Goal: Information Seeking & Learning: Learn about a topic

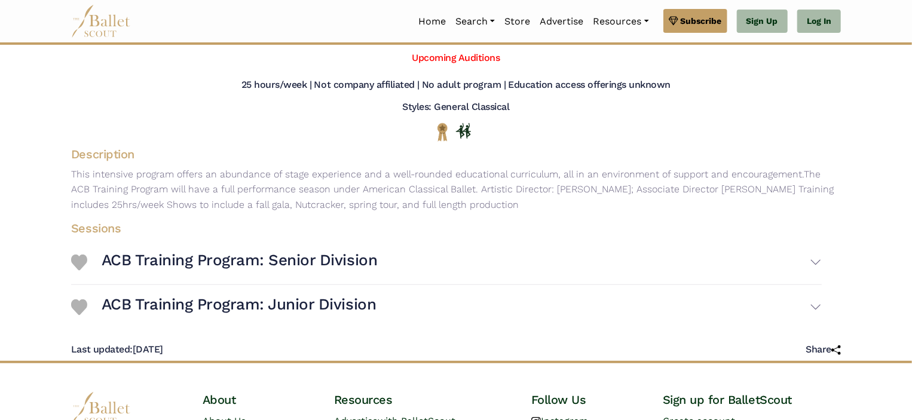
scroll to position [120, 0]
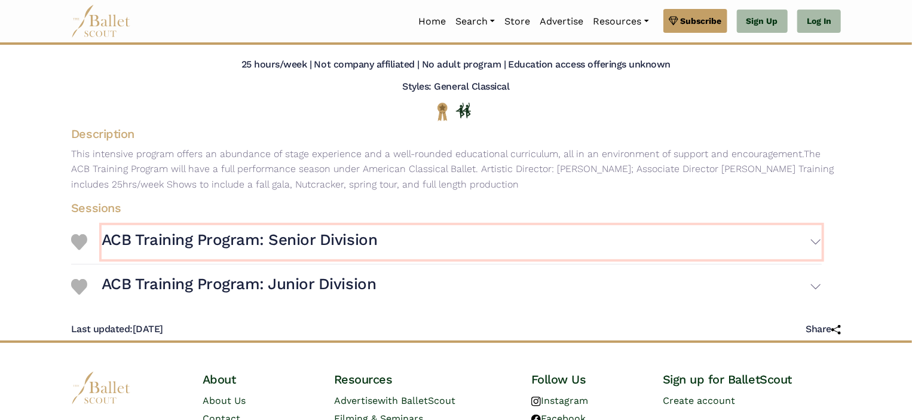
click at [813, 241] on button "ACB Training Program: Senior Division" at bounding box center [462, 242] width 720 height 35
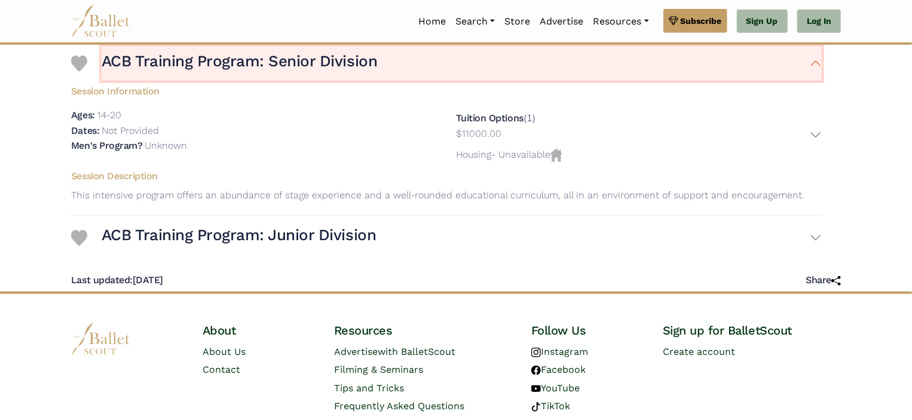
scroll to position [299, 0]
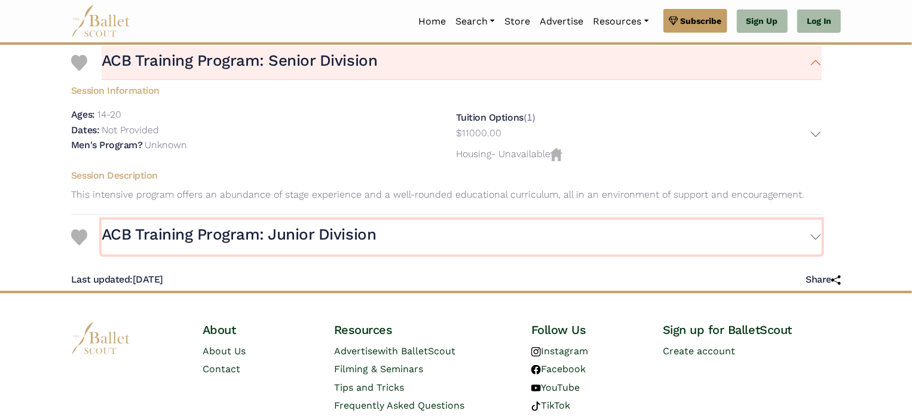
click at [340, 235] on h3 "ACB Training Program: Junior Division" at bounding box center [239, 235] width 274 height 20
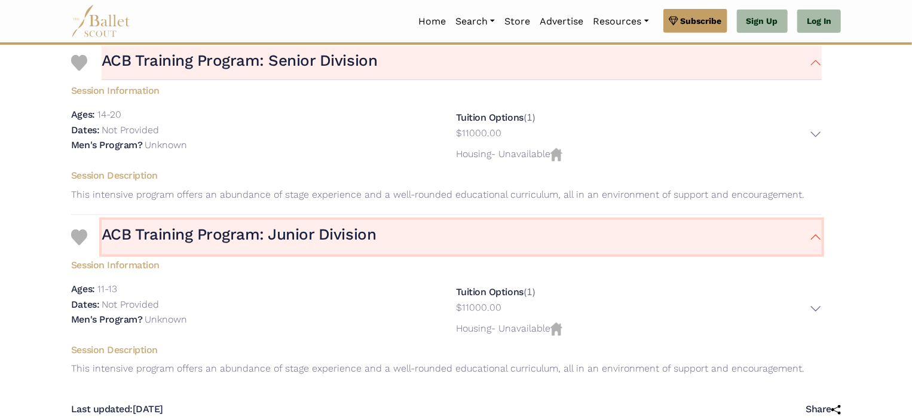
click at [340, 235] on h3 "ACB Training Program: Junior Division" at bounding box center [239, 235] width 274 height 20
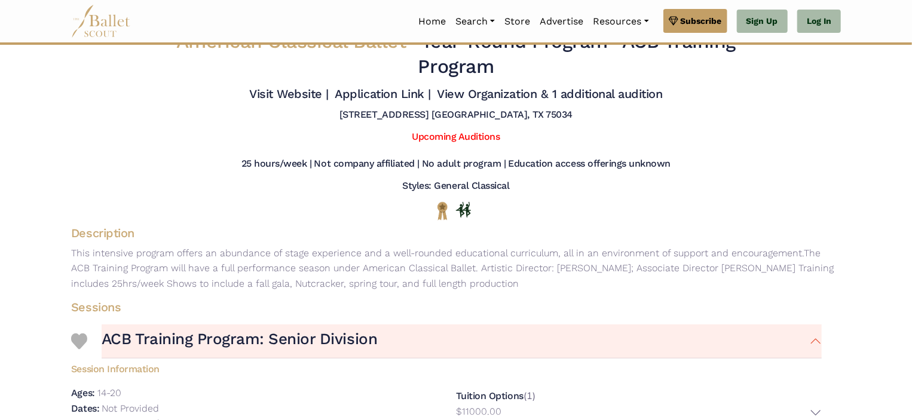
scroll to position [0, 0]
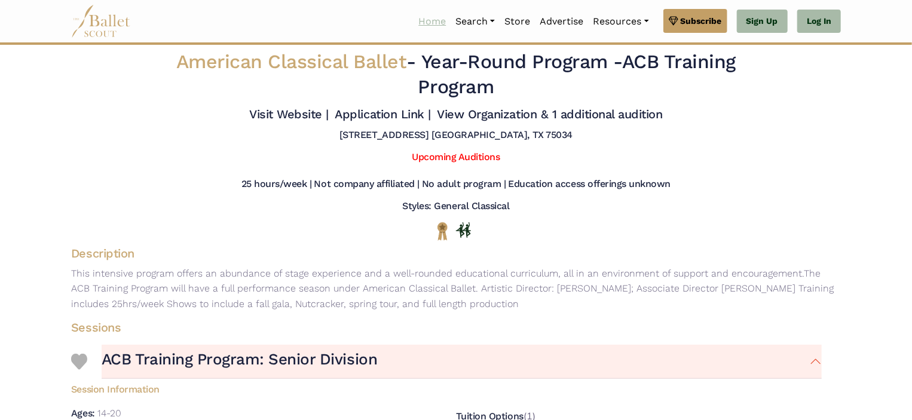
click at [422, 24] on link "Home" at bounding box center [432, 21] width 37 height 25
click at [326, 69] on span "American Classical Ballet" at bounding box center [291, 61] width 231 height 23
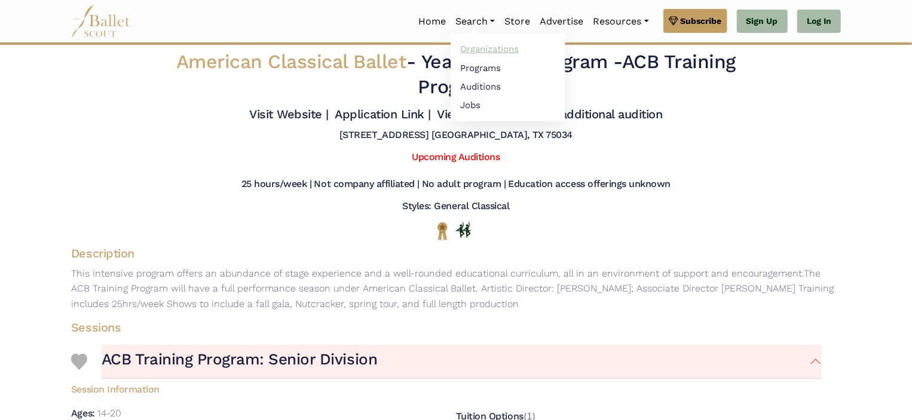
click at [470, 45] on link "Organizations" at bounding box center [508, 49] width 115 height 19
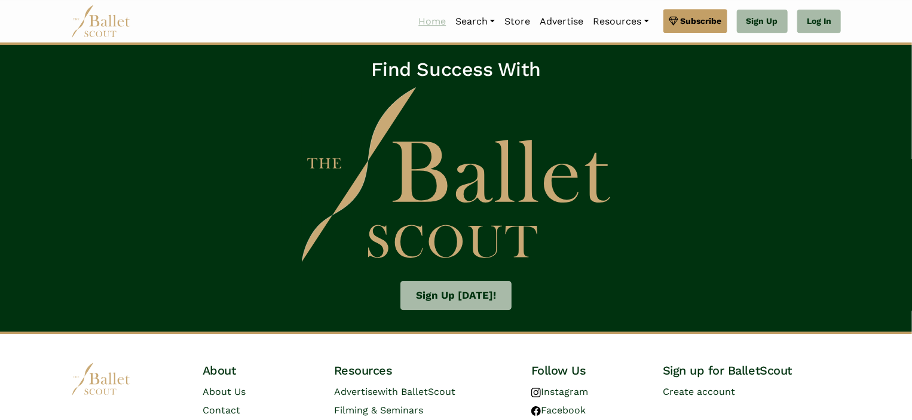
scroll to position [1900, 0]
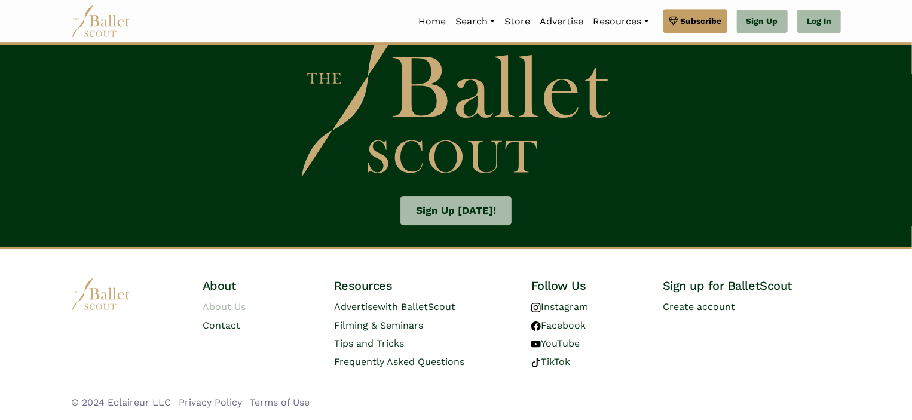
click at [219, 308] on link "About Us" at bounding box center [224, 306] width 43 height 11
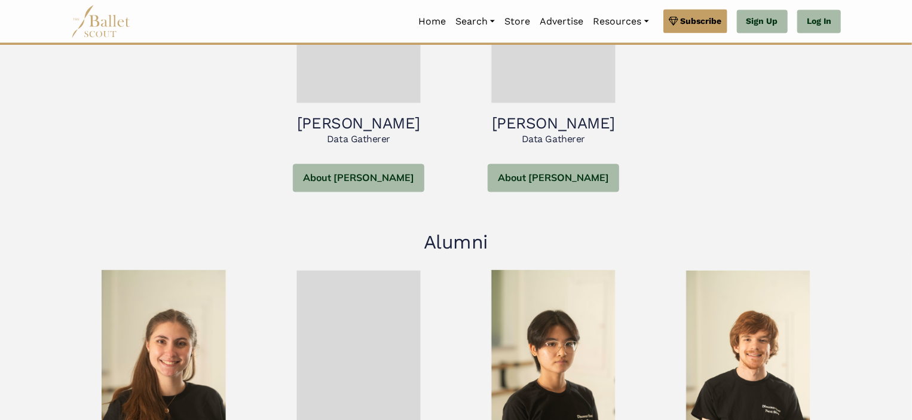
scroll to position [1135, 0]
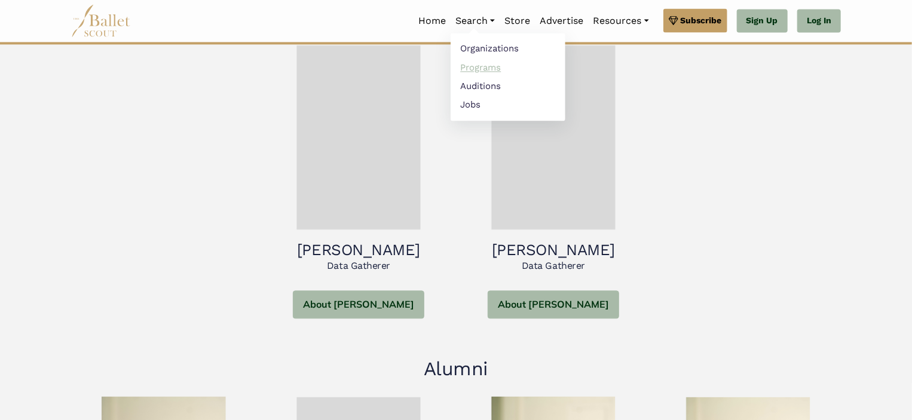
click at [468, 69] on link "Programs" at bounding box center [508, 68] width 115 height 19
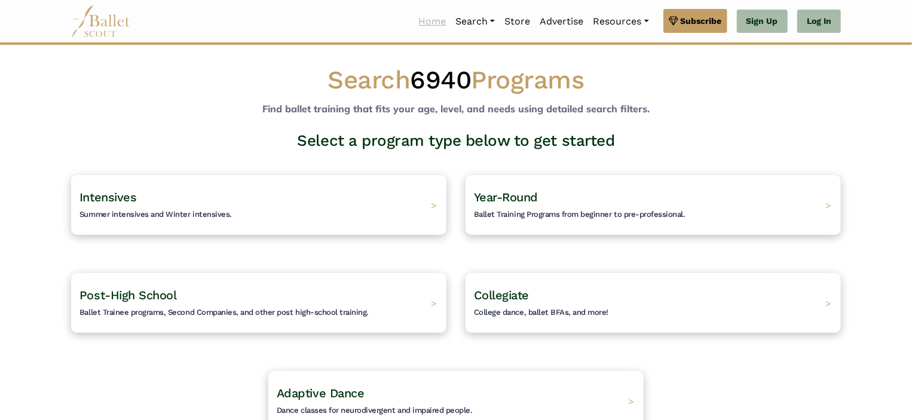
click at [425, 21] on link "Home" at bounding box center [432, 21] width 37 height 25
